Goal: Communication & Community: Answer question/provide support

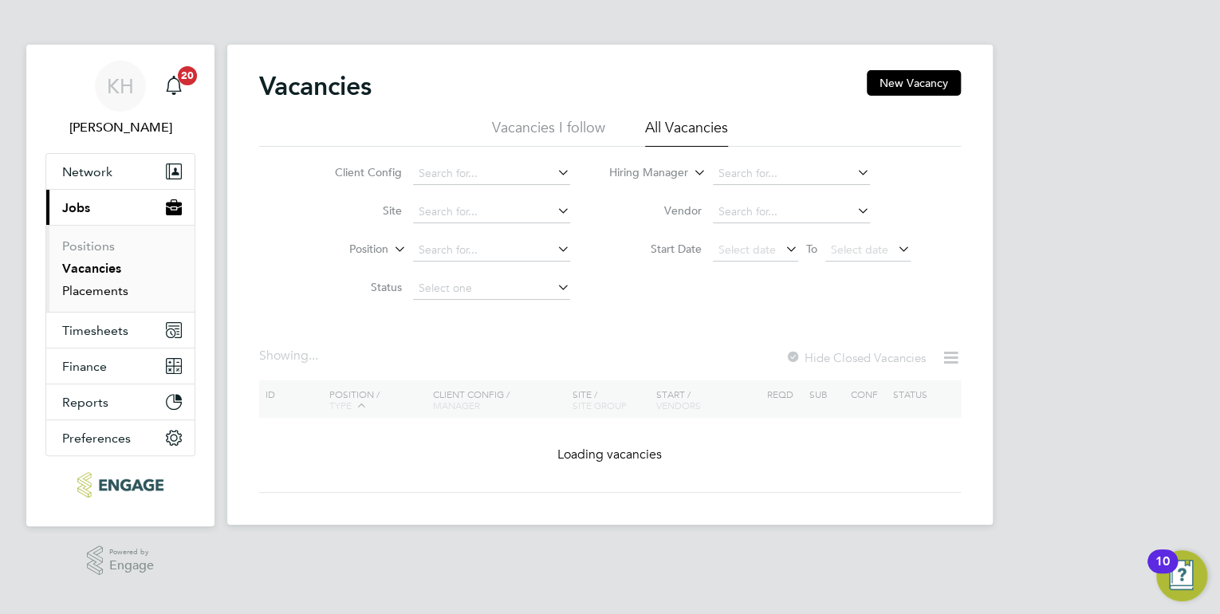
click at [93, 297] on link "Placements" at bounding box center [95, 290] width 66 height 15
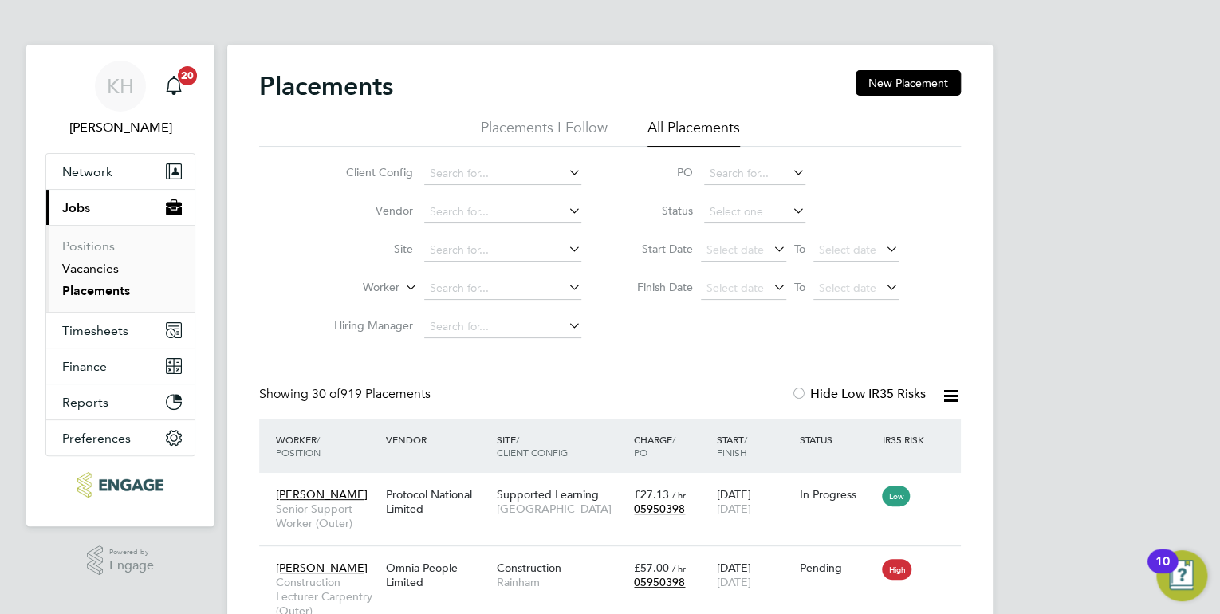
click at [70, 270] on link "Vacancies" at bounding box center [90, 268] width 57 height 15
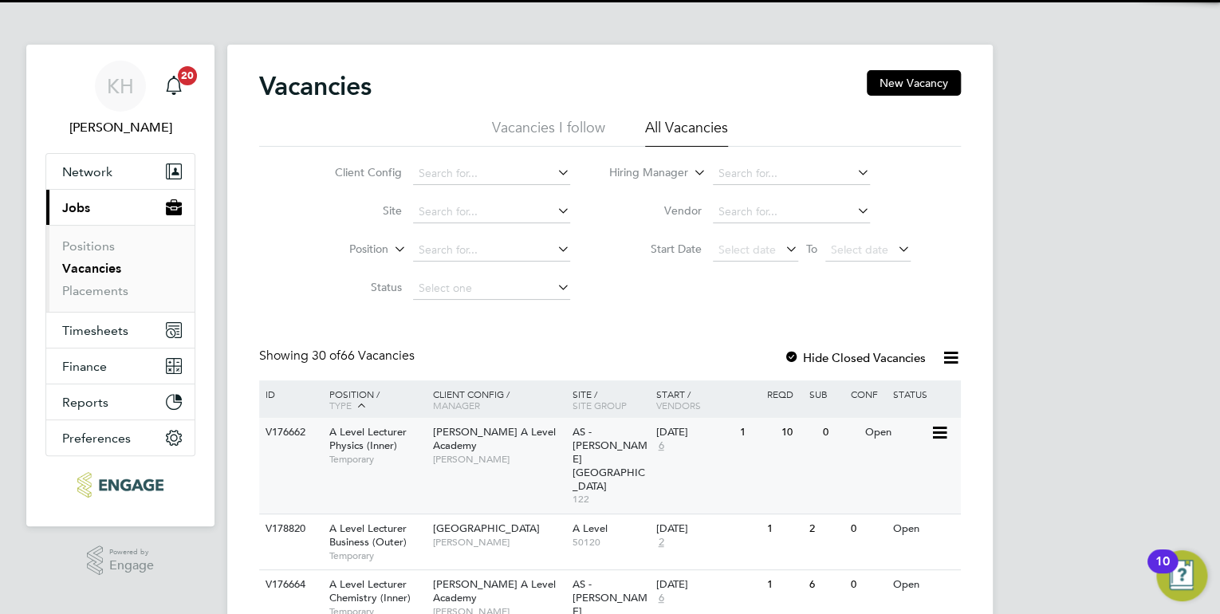
click at [511, 460] on div "V176662 A Level Lecturer Physics (Inner) Temporary [PERSON_NAME] A Level Academ…" at bounding box center [610, 466] width 702 height 96
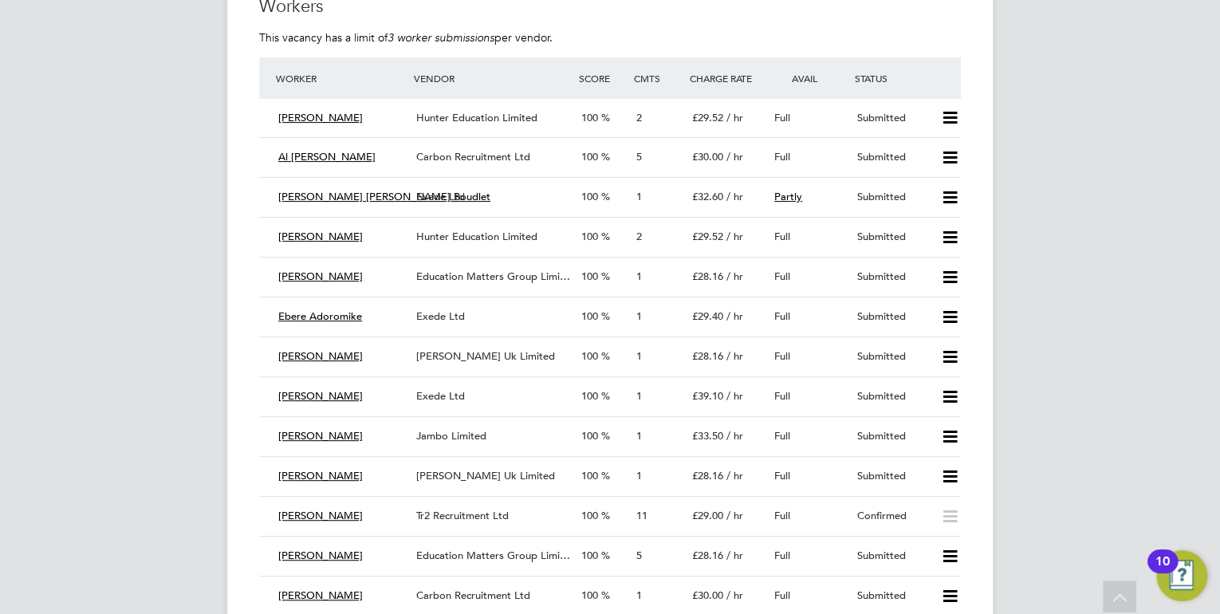
click at [461, 514] on span "Tr2 Recruitment Ltd" at bounding box center [462, 516] width 93 height 14
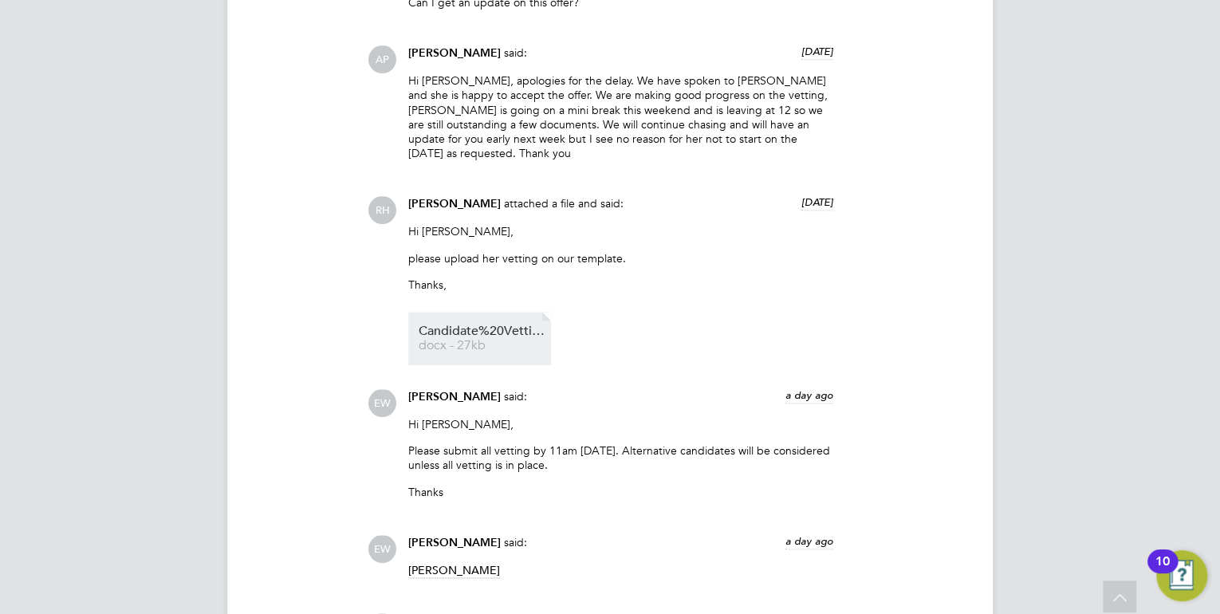
click at [478, 340] on span "docx - 27kb" at bounding box center [483, 346] width 128 height 12
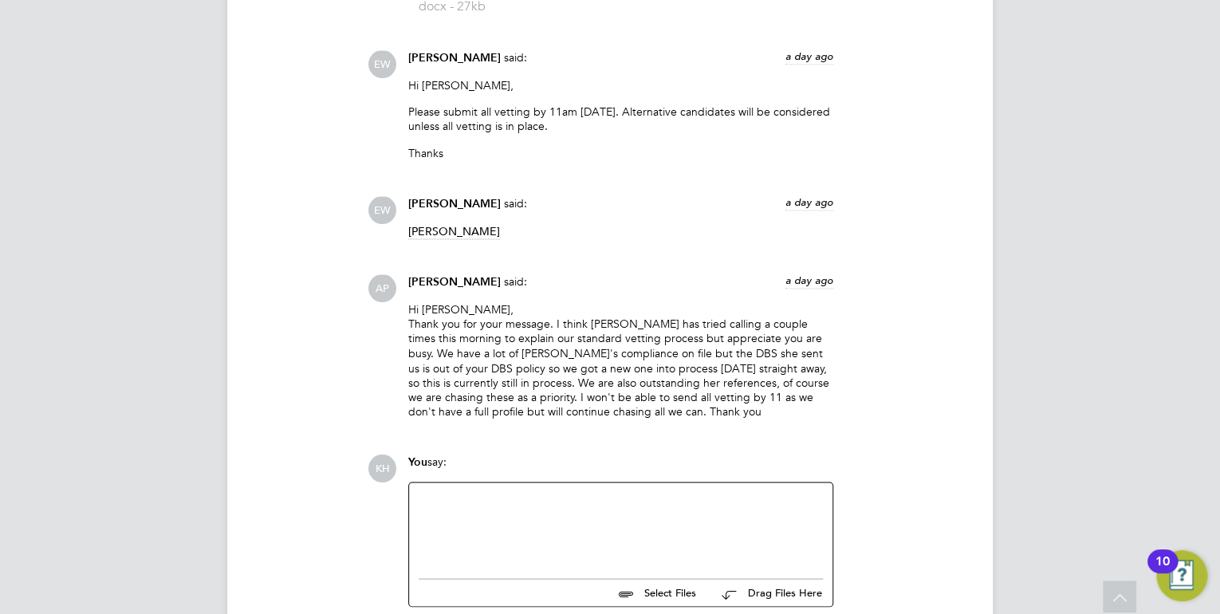
click at [620, 492] on div at bounding box center [621, 526] width 404 height 69
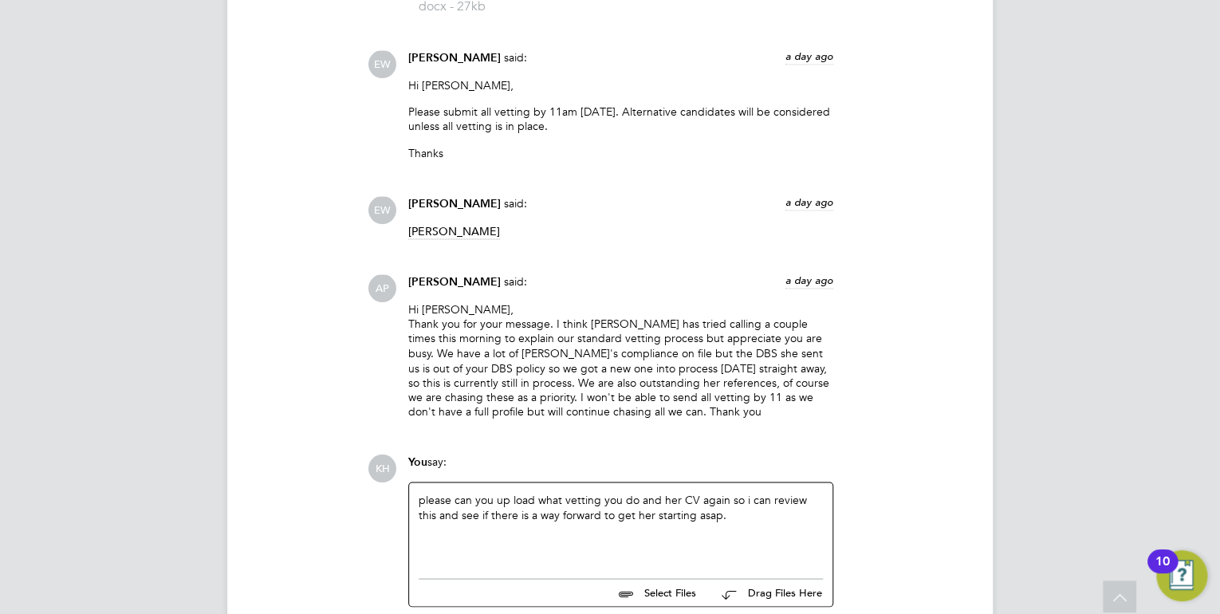
click at [718, 492] on div "please can you up load what vetting you do and her CV again so i can review thi…" at bounding box center [621, 526] width 404 height 69
click at [635, 492] on div "please can you up load what vetting you do and her CV again so i can review thi…" at bounding box center [621, 526] width 404 height 69
click at [793, 492] on div "please can you up load what vetting you do, her DBS and her CV again so i can r…" at bounding box center [621, 526] width 404 height 69
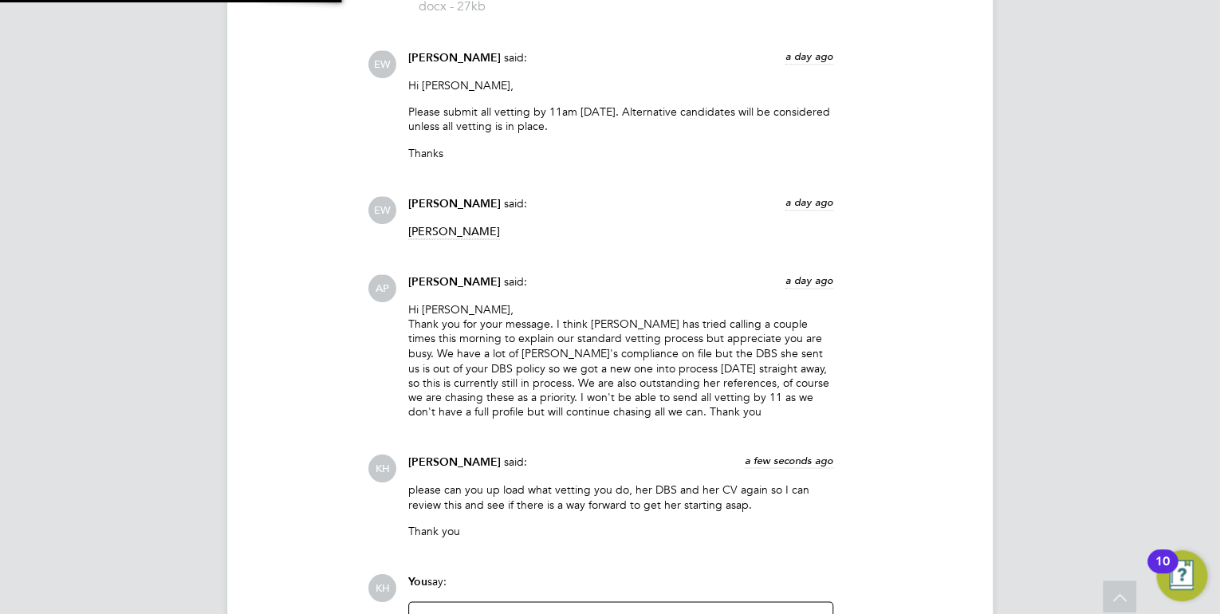
scroll to position [4414, 0]
